Goal: Transaction & Acquisition: Obtain resource

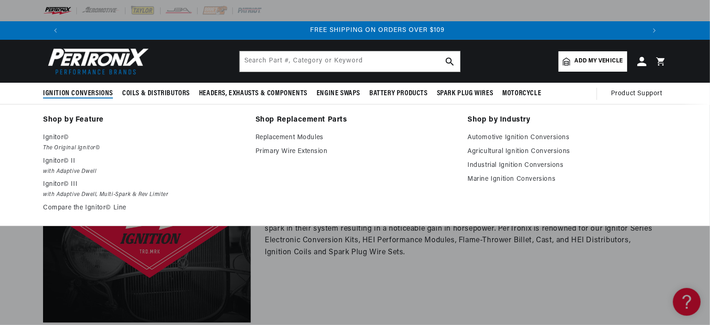
scroll to position [0, 1156]
click at [55, 144] on em "The Original Ignitor©" at bounding box center [142, 148] width 199 height 10
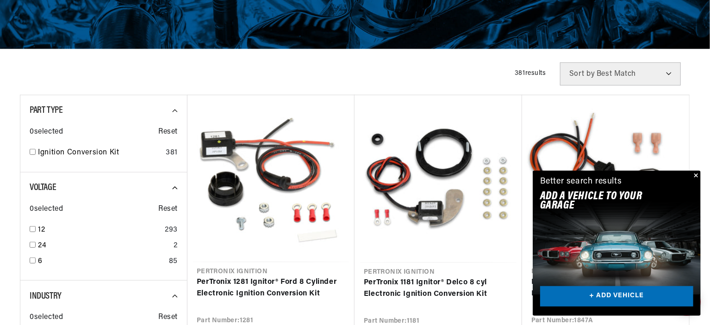
scroll to position [185, 0]
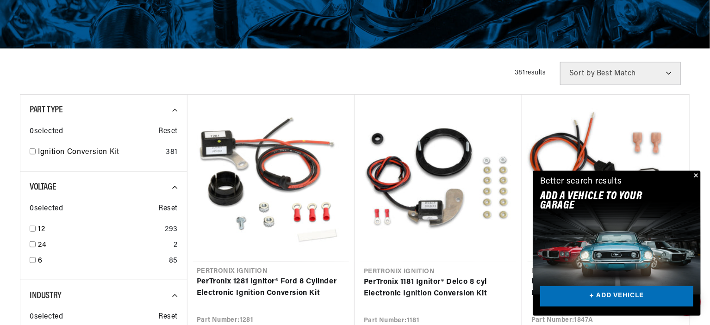
click at [696, 175] on button "Close" at bounding box center [695, 176] width 11 height 11
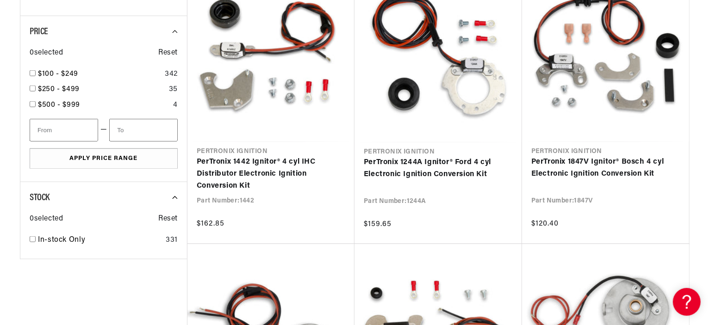
scroll to position [671, 0]
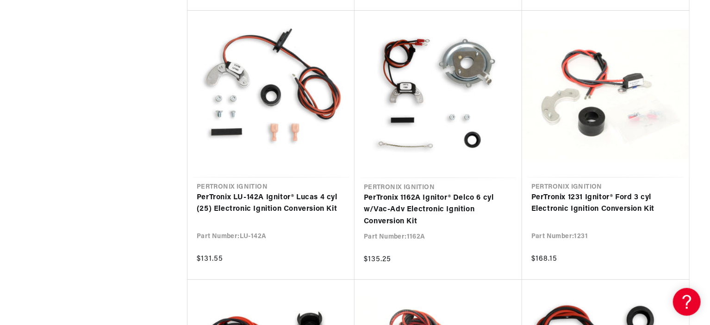
scroll to position [0, 578]
click at [156, 216] on div "Filters 381 results Show Universal Parts Sort by Best Match Featured Name, A-Z …" at bounding box center [355, 18] width 670 height 2234
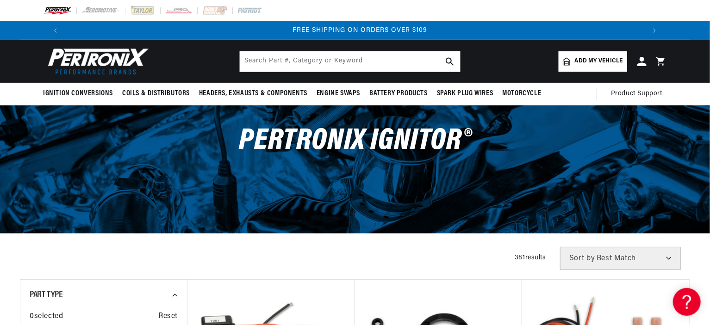
click at [584, 57] on span "Add my vehicle" at bounding box center [599, 61] width 48 height 9
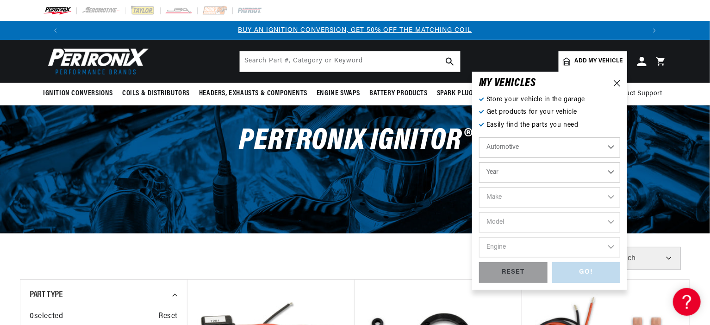
click at [612, 172] on select "Year 2022 2021 2020 2019 2018 2017 2016 2015 2014 2013 2012 2011 2010 2009 2008…" at bounding box center [549, 172] width 141 height 20
select select "1967"
click at [479, 162] on select "Year 2022 2021 2020 2019 2018 2017 2016 2015 2014 2013 2012 2011 2010 2009 2008…" at bounding box center [549, 172] width 141 height 20
select select "1967"
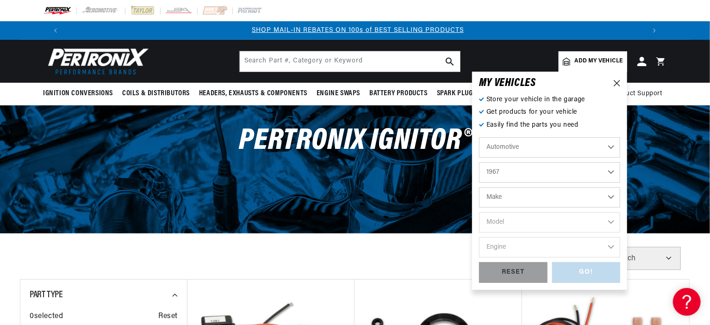
click at [605, 198] on select "Make Alfa Romeo American Motors Aston Martin Austin Austin Healey Avanti Bentle…" at bounding box center [549, 197] width 141 height 20
select select "Chevrolet"
click at [479, 187] on select "Make Alfa Romeo American Motors Aston Martin Austin Austin Healey Avanti Bentle…" at bounding box center [549, 197] width 141 height 20
select select "Chevrolet"
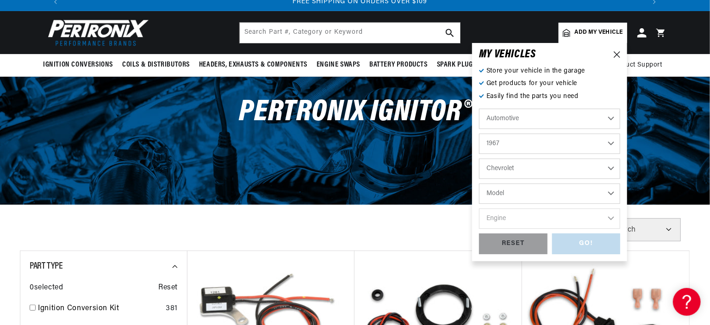
scroll to position [54, 0]
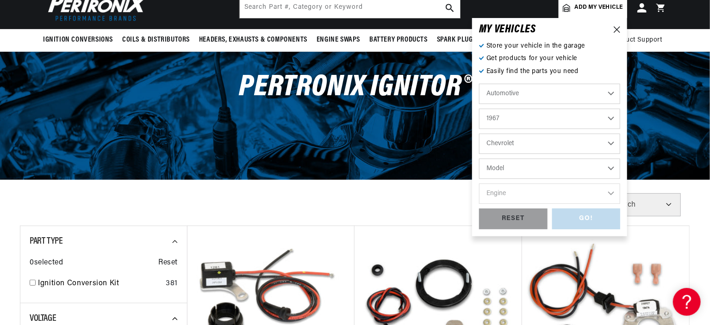
click at [606, 171] on select "Model Bel Air Biscayne C10 Pickup C10 Suburban C20 Pickup C20 Suburban C30 Pick…" at bounding box center [549, 169] width 141 height 20
select select "Corvette"
click at [479, 159] on select "Model Bel Air Biscayne C10 Pickup C10 Suburban C20 Pickup C20 Suburban C30 Pick…" at bounding box center [549, 169] width 141 height 20
select select "Corvette"
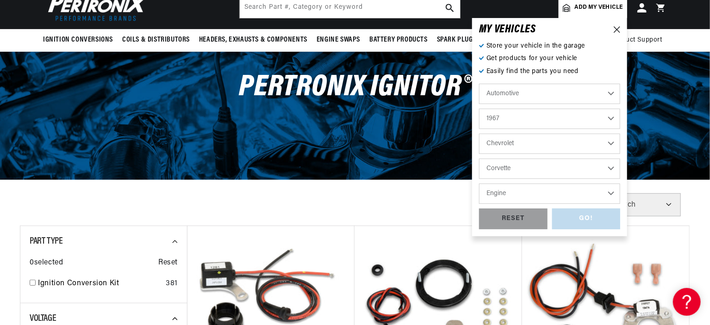
click at [607, 194] on select "Engine 7.4L 283cid / 4.6L 327cid / 5.3L 327cid / 5.4L 350cid / 5.7L 396cid / 6.…" at bounding box center [549, 194] width 141 height 20
select select "427cid-7.0L"
click at [479, 184] on select "Engine 7.4L 283cid / 4.6L 327cid / 5.3L 327cid / 5.4L 350cid / 5.7L 396cid / 6.…" at bounding box center [549, 194] width 141 height 20
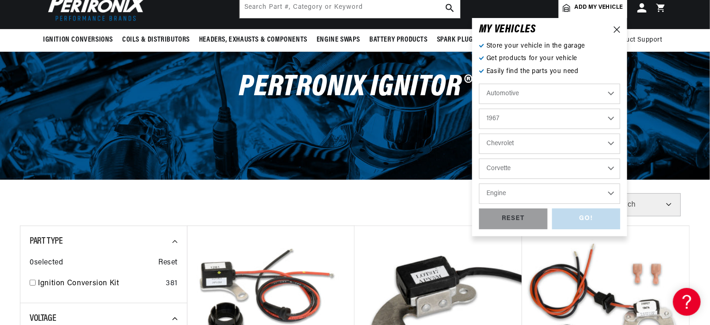
select select "427cid-7.0L"
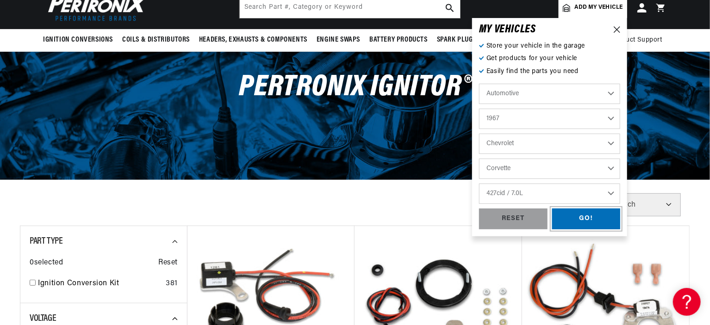
click at [575, 221] on div "GO!" at bounding box center [586, 219] width 69 height 21
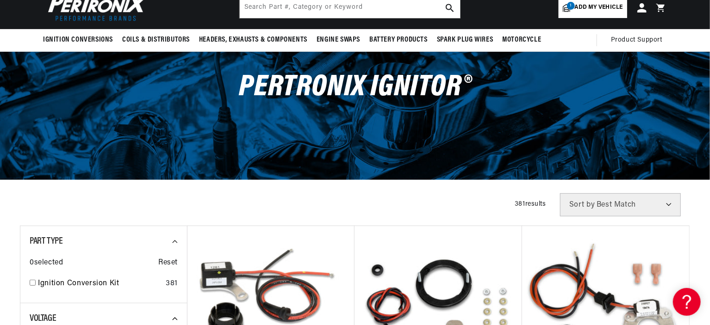
scroll to position [0, 578]
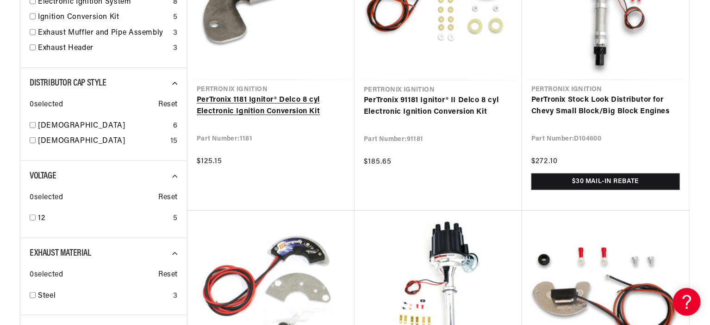
scroll to position [0, 578]
click at [284, 102] on link "PerTronix 1181 Ignitor® Delco 8 cyl Electronic Ignition Conversion Kit" at bounding box center [271, 106] width 149 height 24
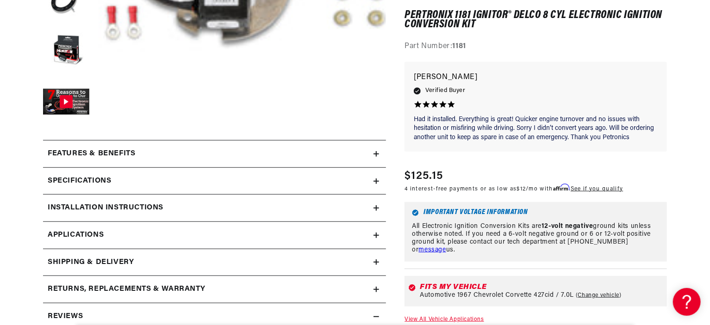
scroll to position [331, 0]
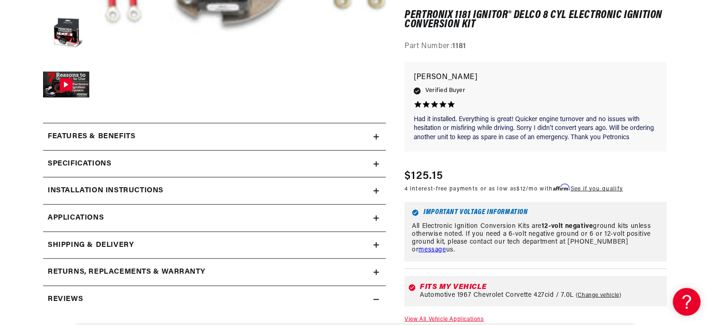
click at [375, 189] on icon at bounding box center [377, 191] width 6 height 6
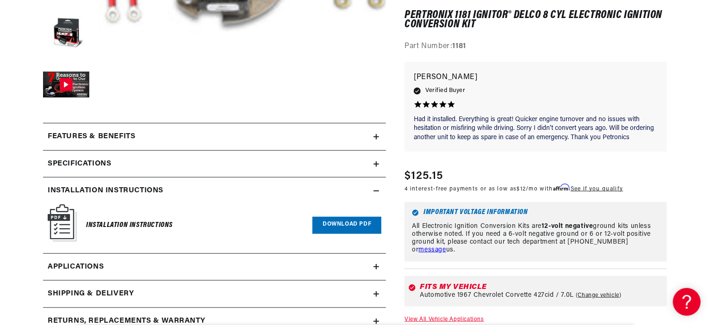
scroll to position [0, 578]
click at [340, 221] on link "Download PDF" at bounding box center [346, 225] width 69 height 17
